Goal: Transaction & Acquisition: Purchase product/service

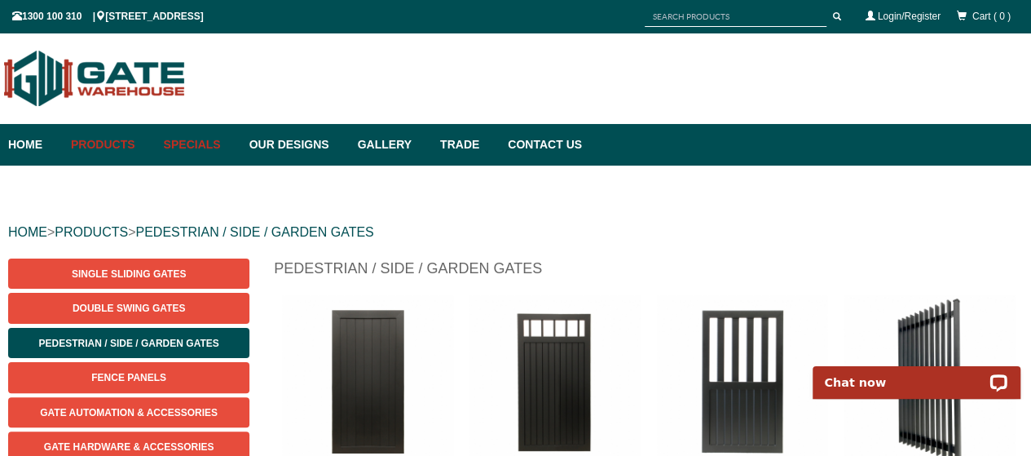
click at [205, 147] on link "Specials" at bounding box center [199, 145] width 86 height 42
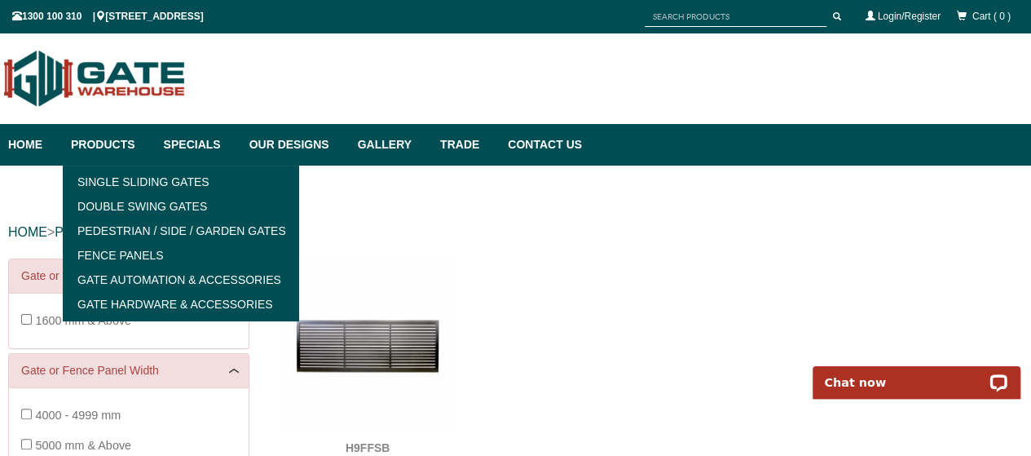
click at [121, 139] on link "Products" at bounding box center [109, 145] width 93 height 42
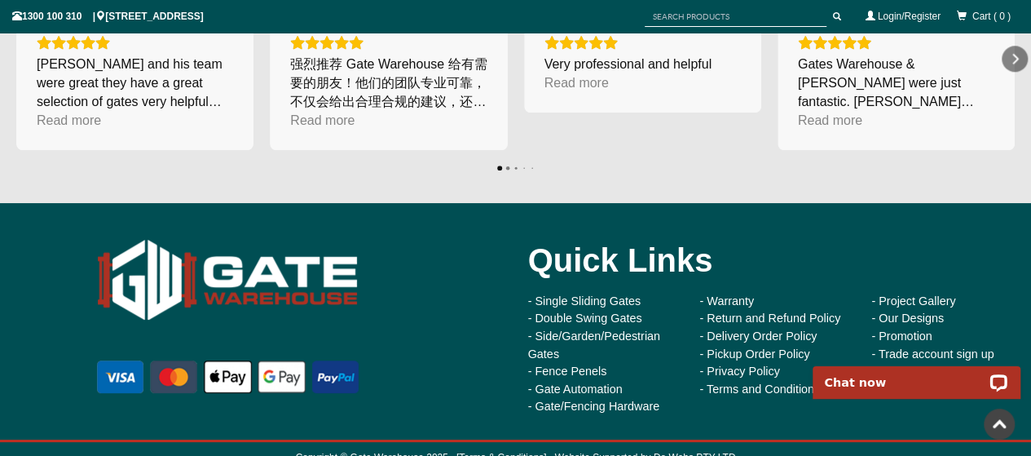
scroll to position [3939, 0]
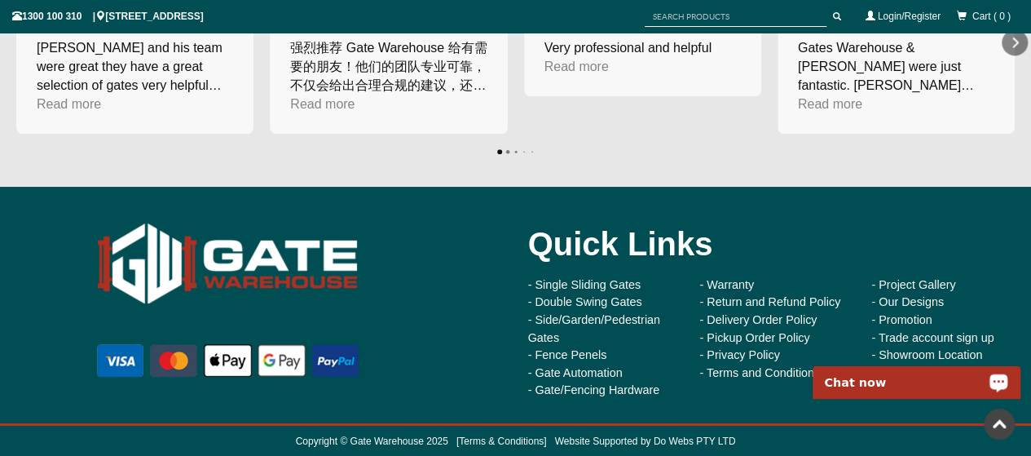
drag, startPoint x: 834, startPoint y: 386, endPoint x: 1639, endPoint y: 734, distance: 877.0
click at [834, 385] on p "Chat now" at bounding box center [905, 382] width 161 height 13
click at [86, 99] on div "Read more" at bounding box center [69, 104] width 64 height 19
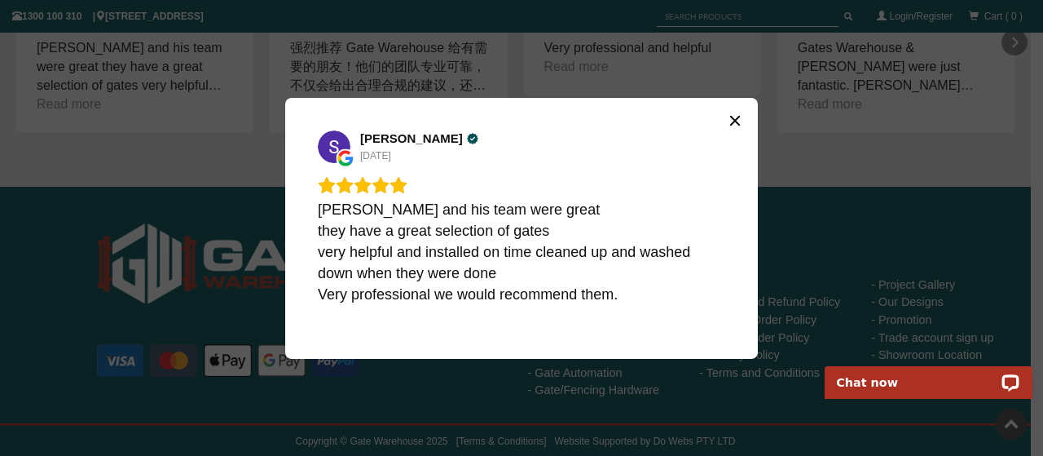
click at [734, 119] on icon "Close" at bounding box center [735, 120] width 10 height 10
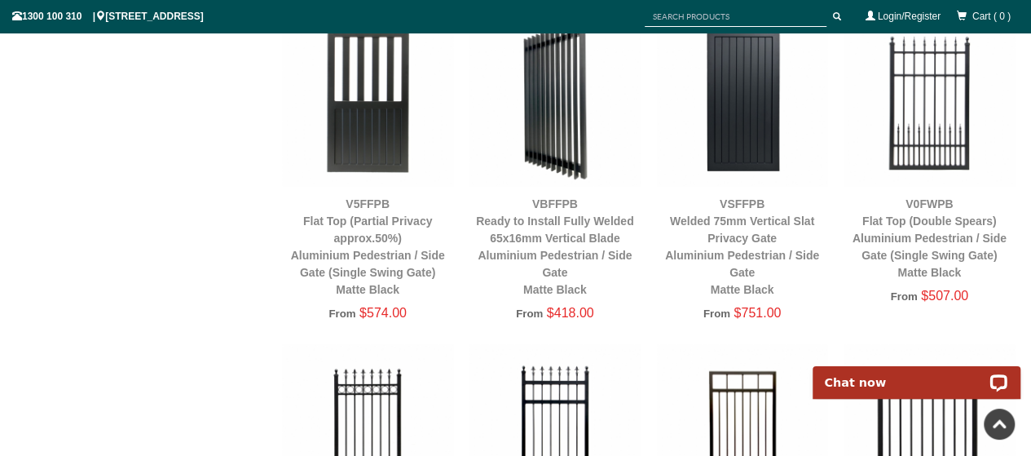
scroll to position [1956, 0]
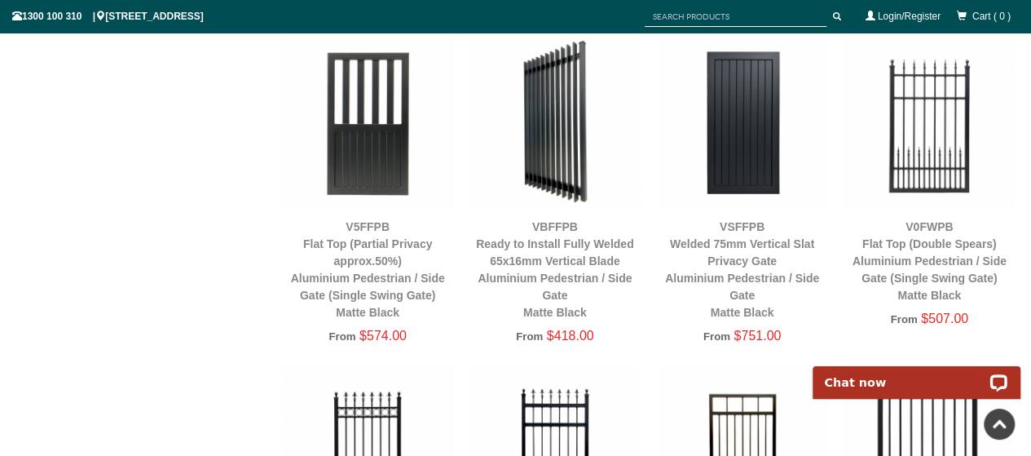
click at [566, 135] on img at bounding box center [555, 122] width 171 height 171
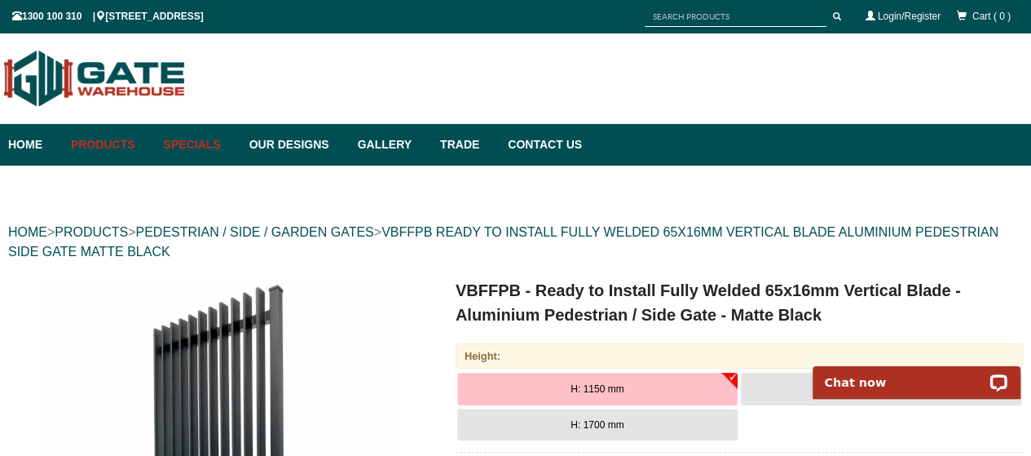
click at [210, 140] on link "Specials" at bounding box center [199, 145] width 86 height 42
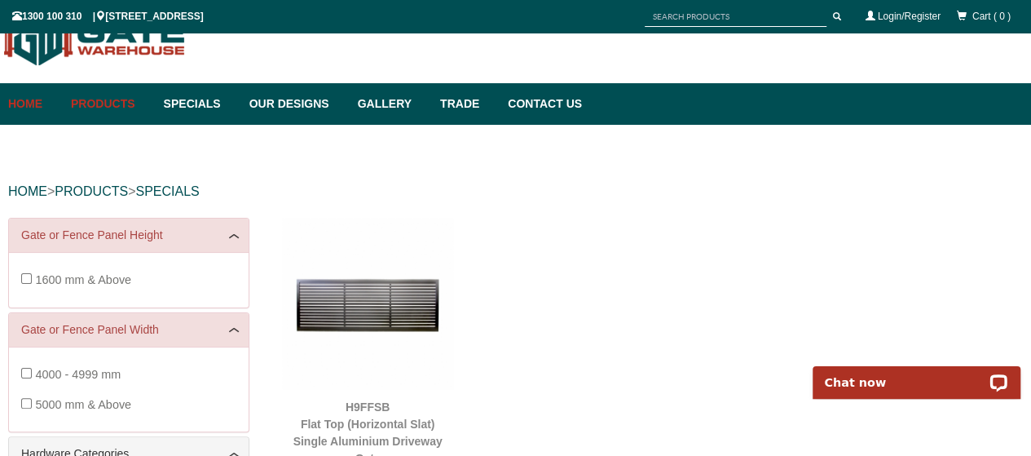
click at [27, 102] on link "Home" at bounding box center [35, 104] width 55 height 42
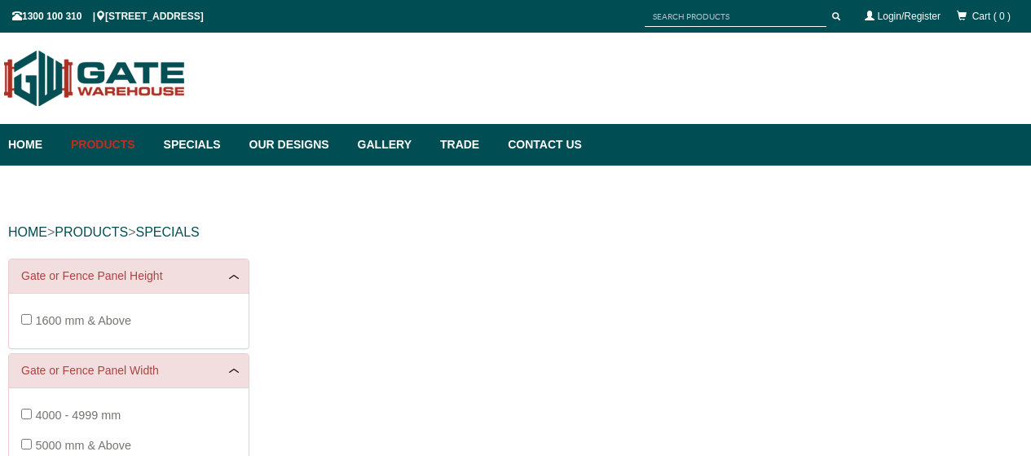
scroll to position [41, 0]
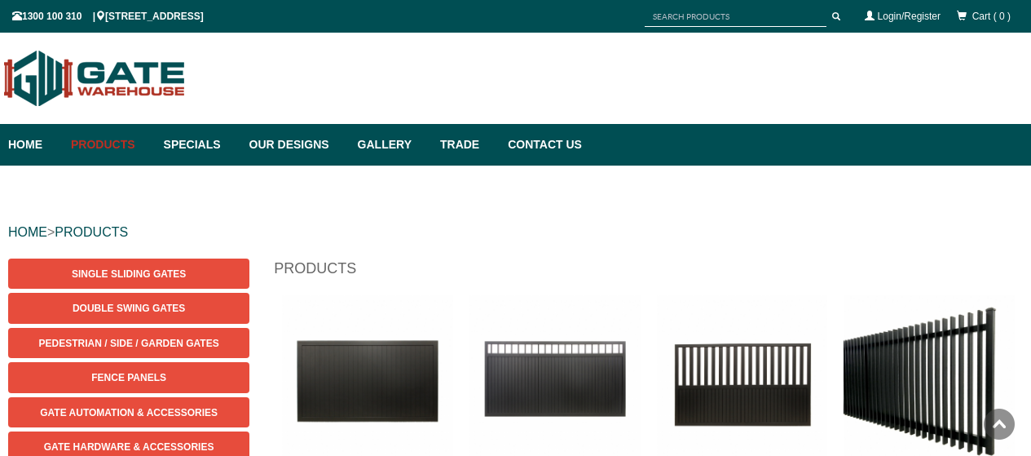
scroll to position [41, 0]
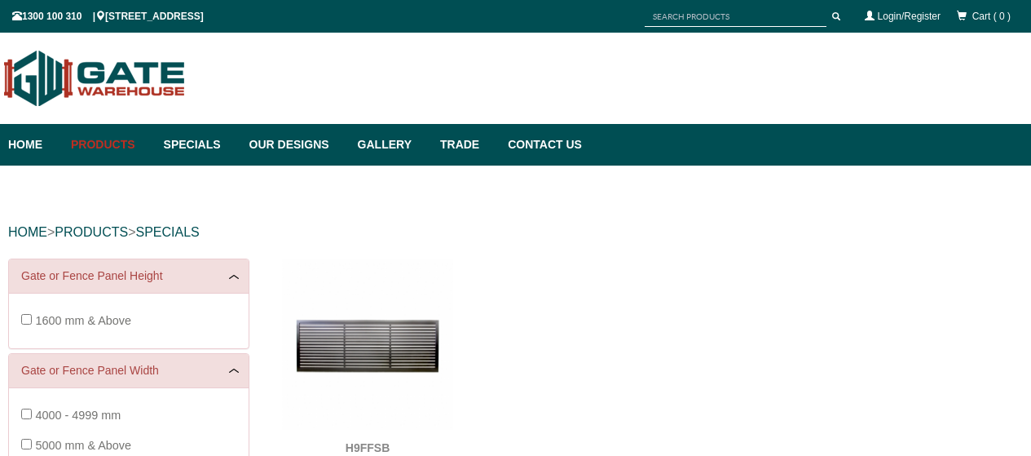
scroll to position [41, 0]
